Goal: Transaction & Acquisition: Purchase product/service

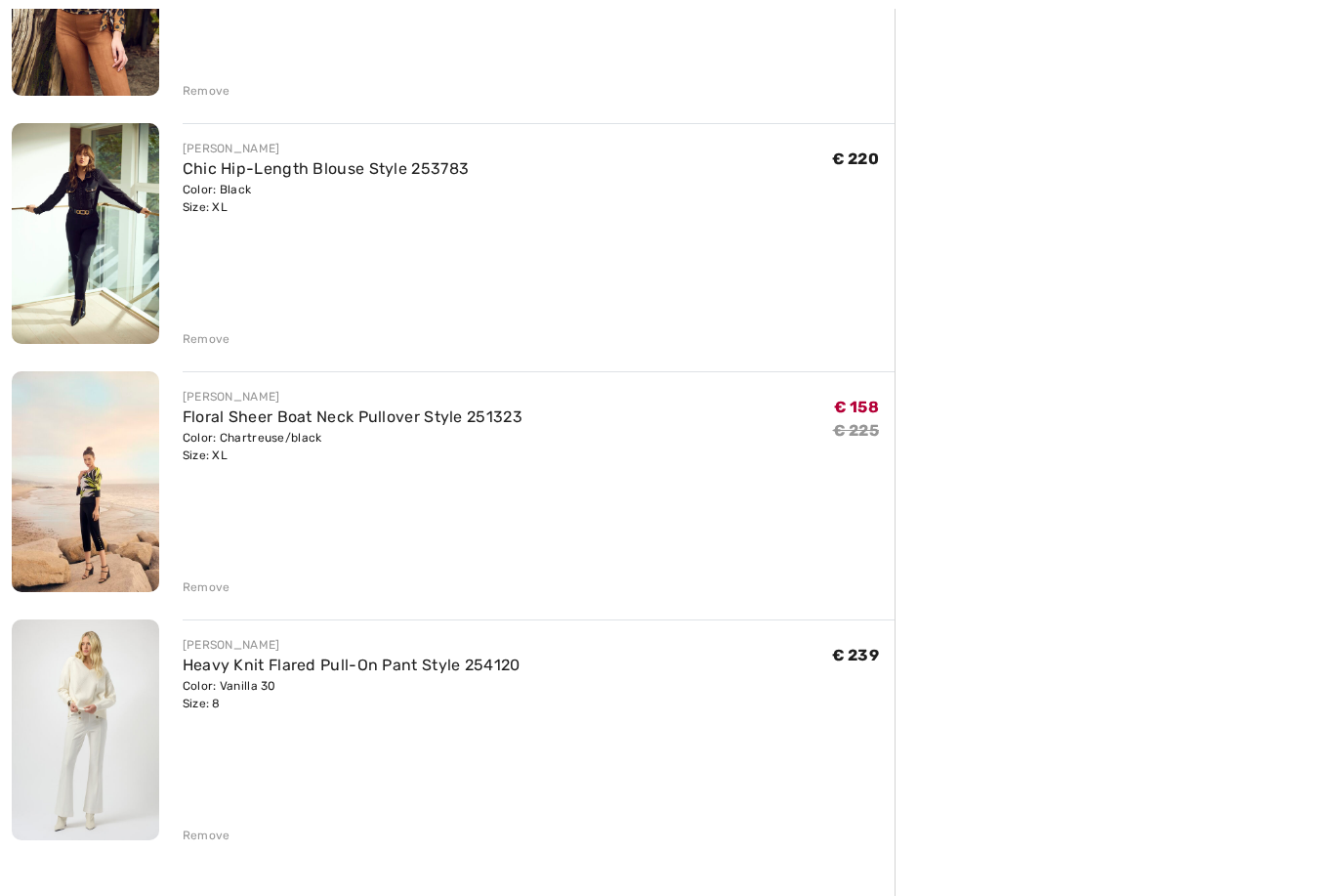
scroll to position [877, 0]
click at [67, 518] on img at bounding box center [86, 481] width 148 height 221
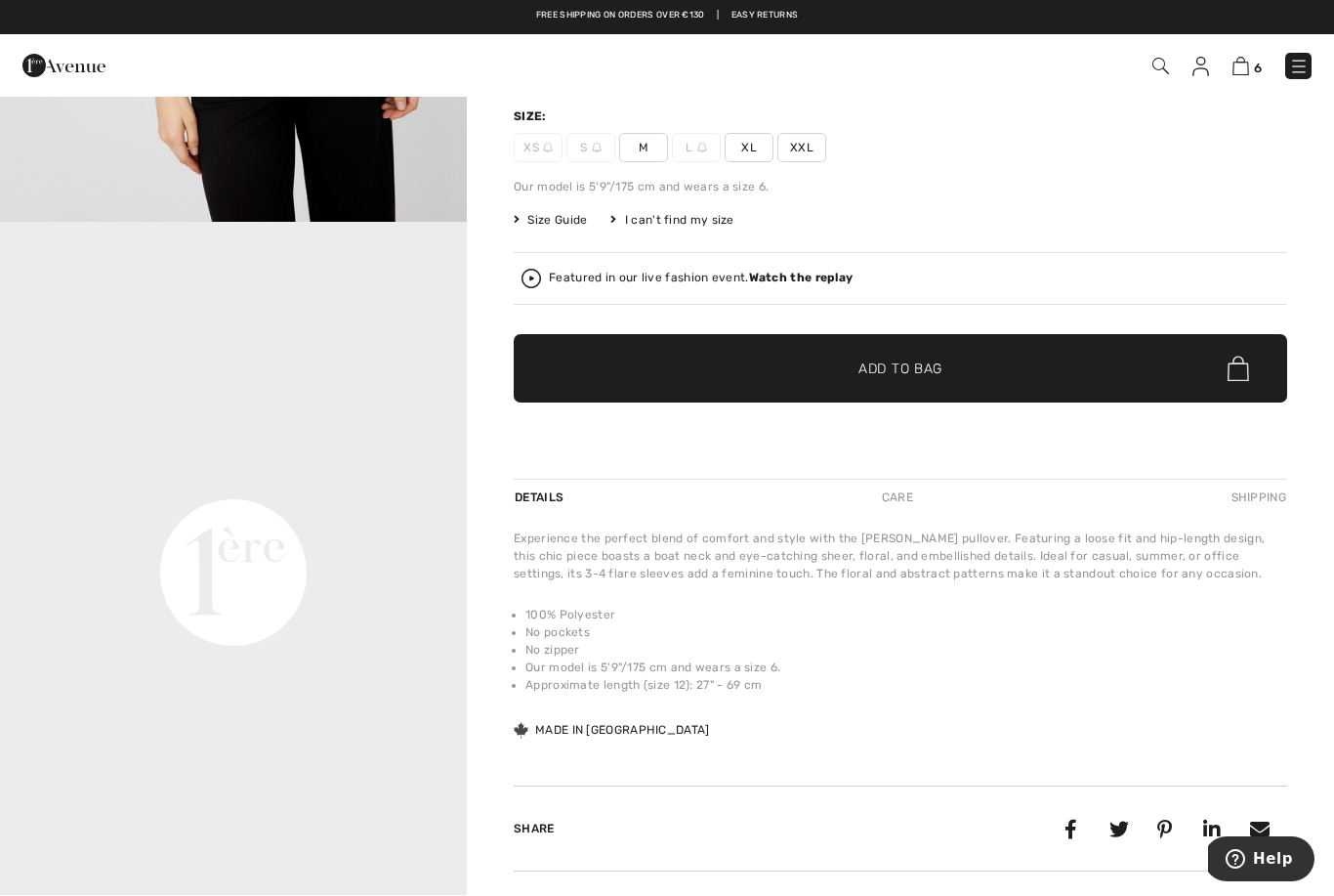
scroll to position [1040, 0]
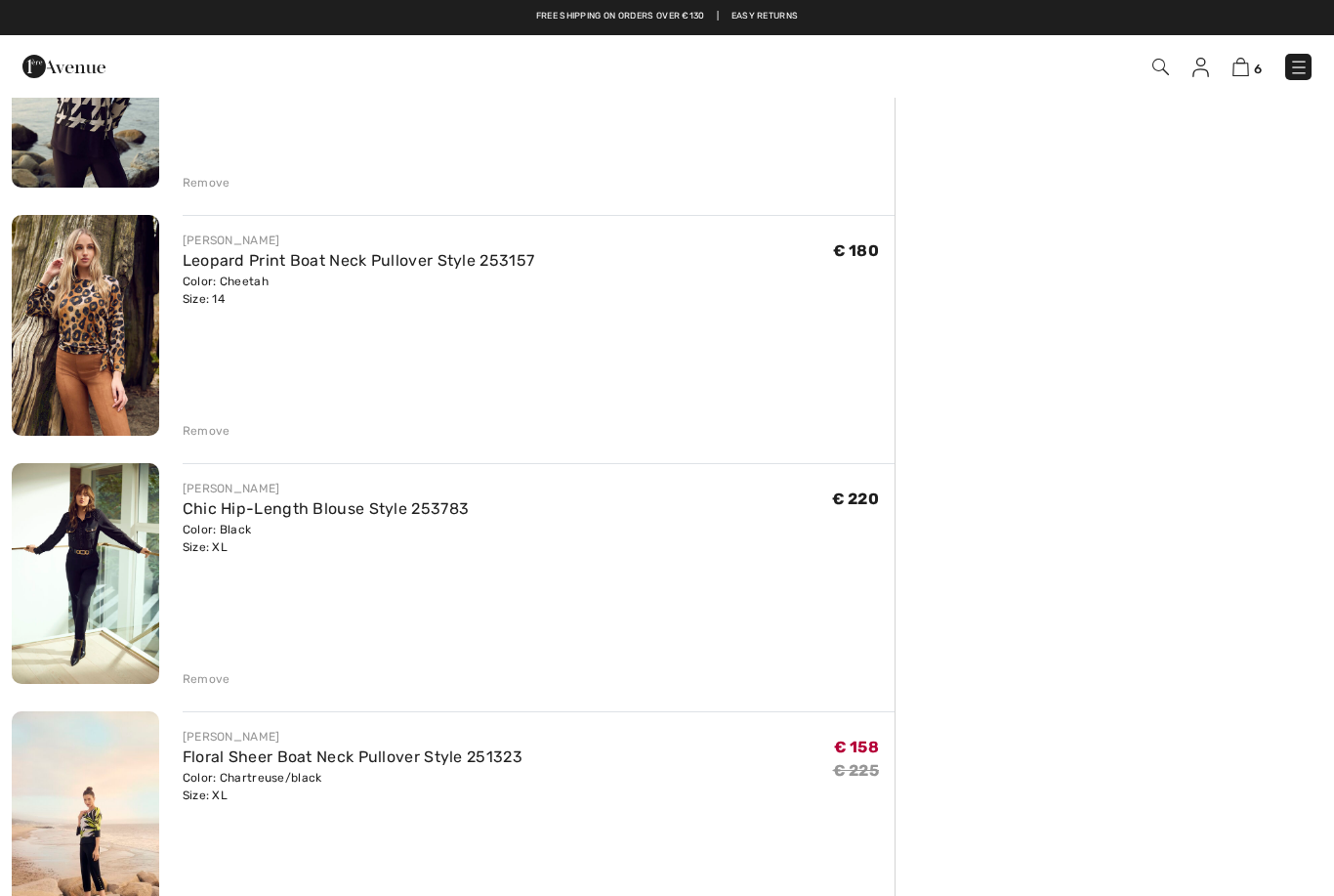
scroll to position [536, 0]
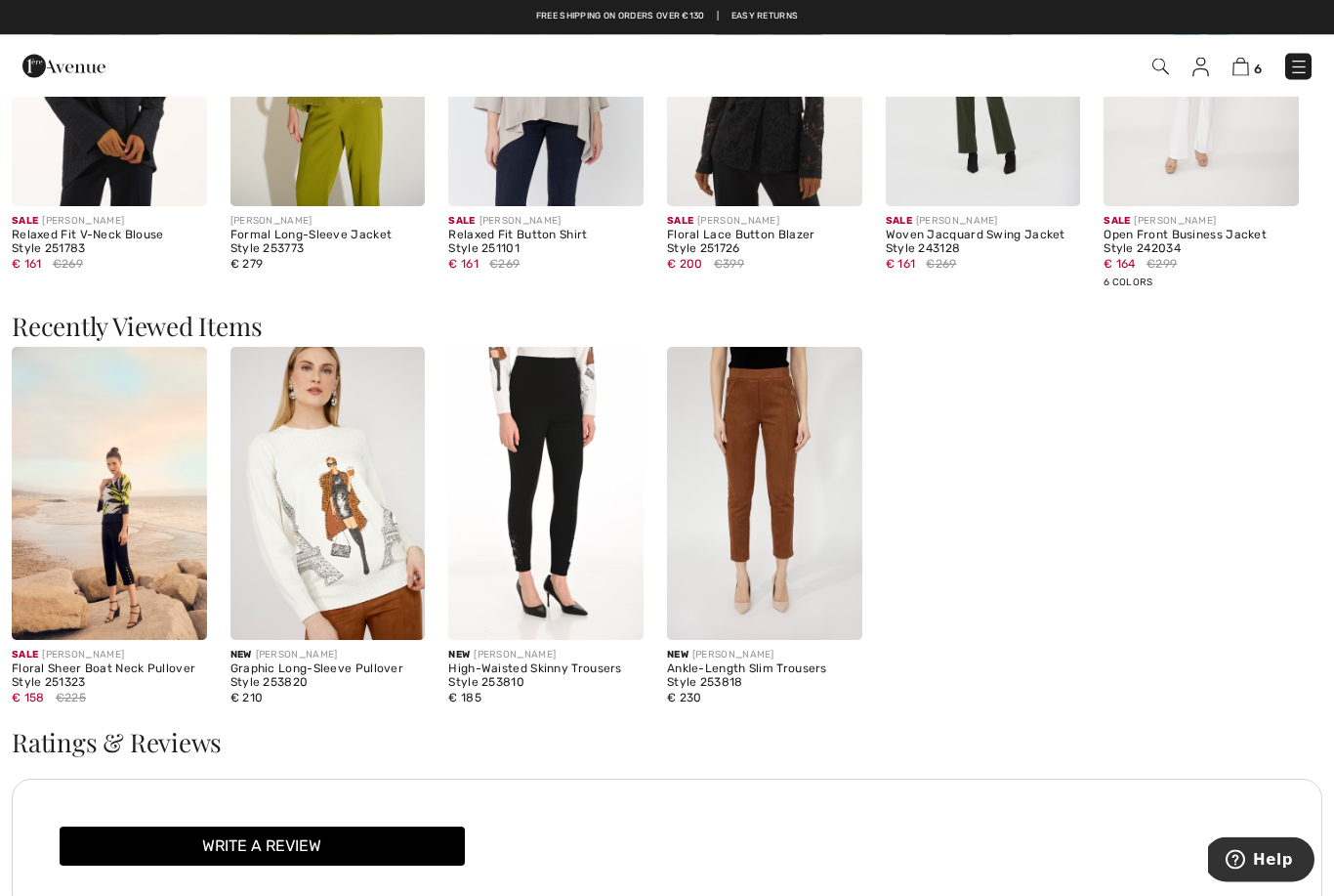
scroll to position [2416, 0]
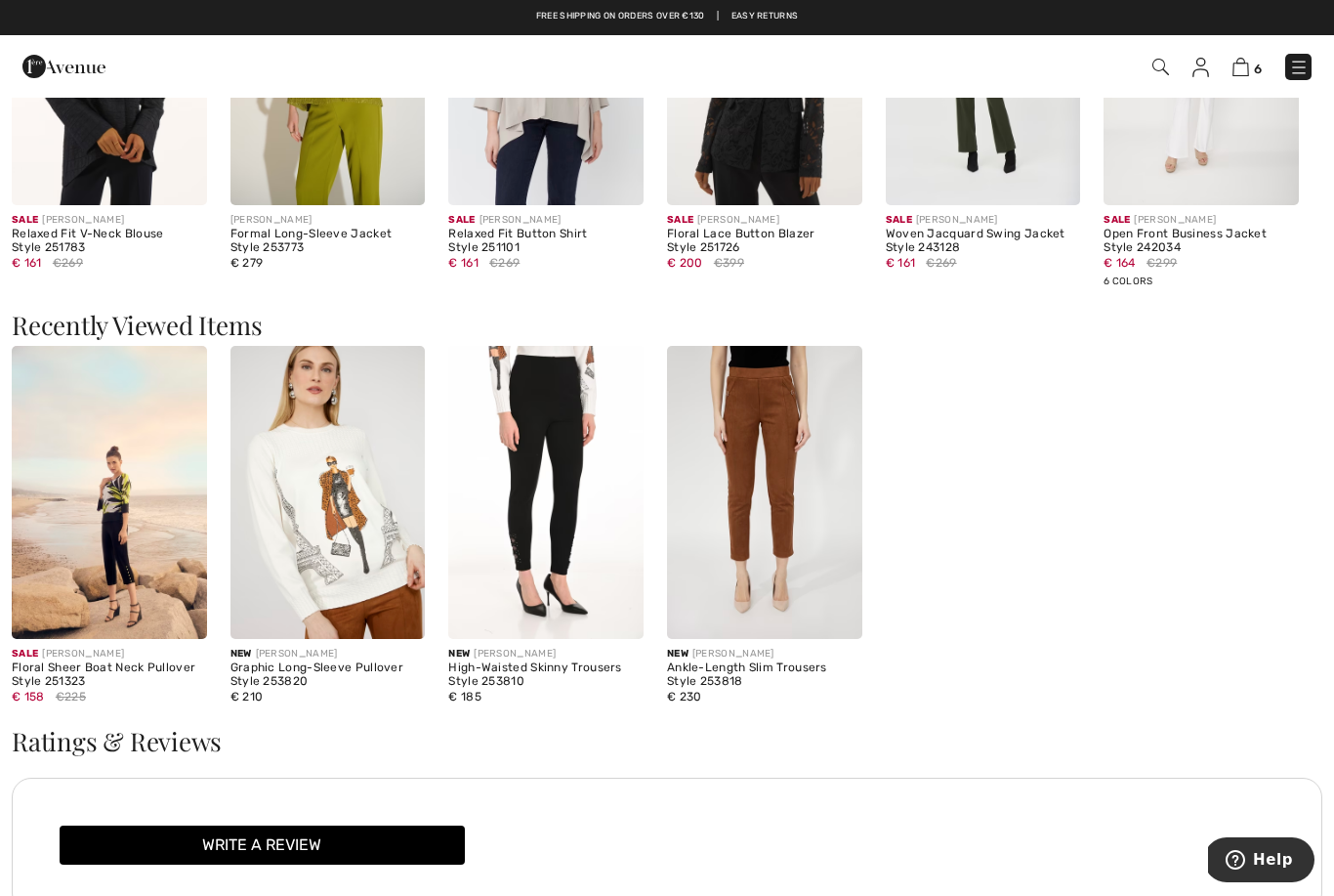
click at [296, 579] on img at bounding box center [328, 492] width 196 height 292
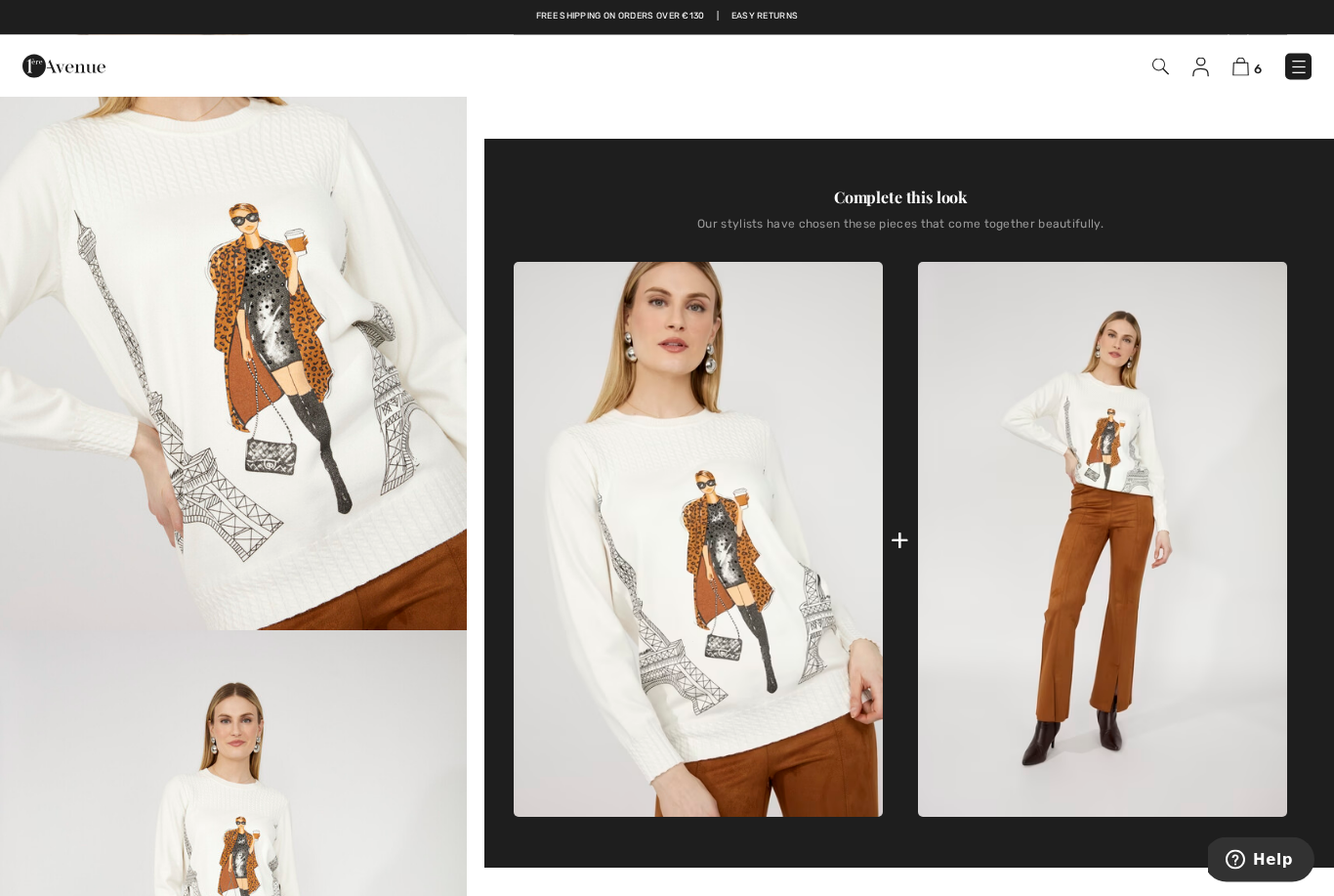
scroll to position [509, 0]
